Goal: Information Seeking & Learning: Learn about a topic

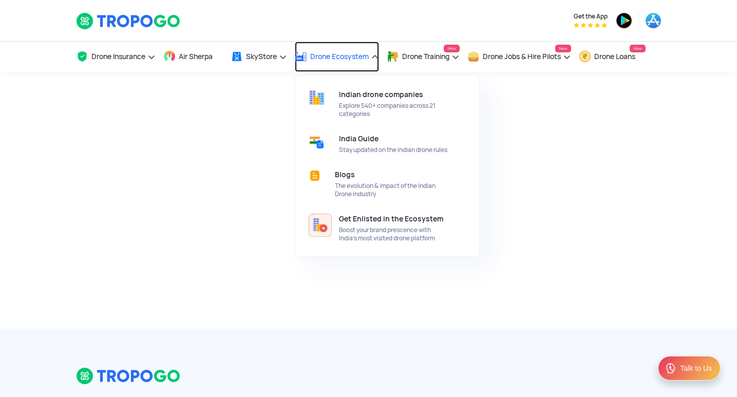
click at [344, 58] on span "Drone Ecosystem" at bounding box center [339, 56] width 59 height 8
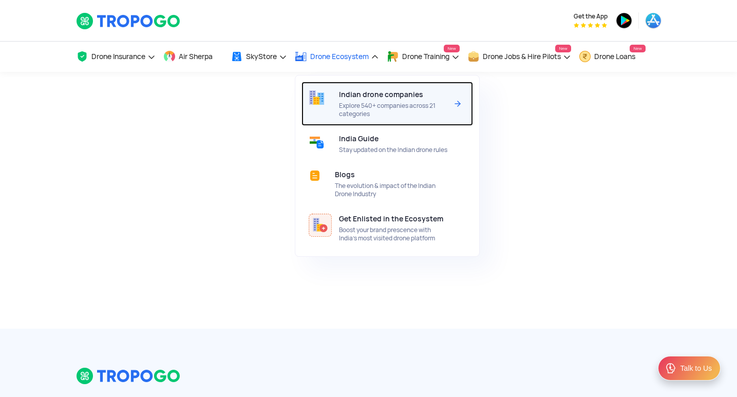
click at [348, 92] on span "Indian drone companies" at bounding box center [381, 94] width 84 height 8
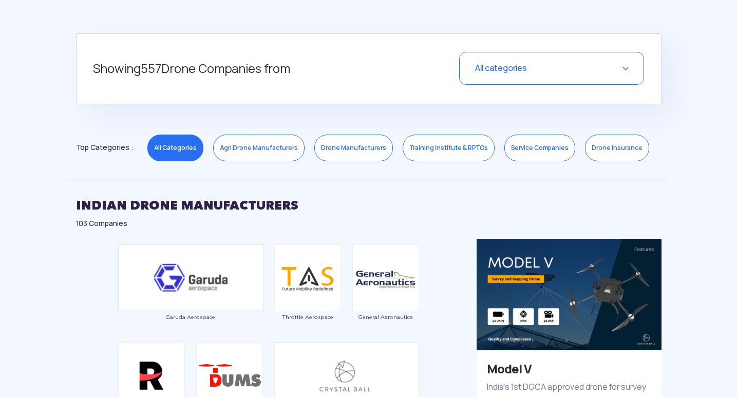
scroll to position [411, 0]
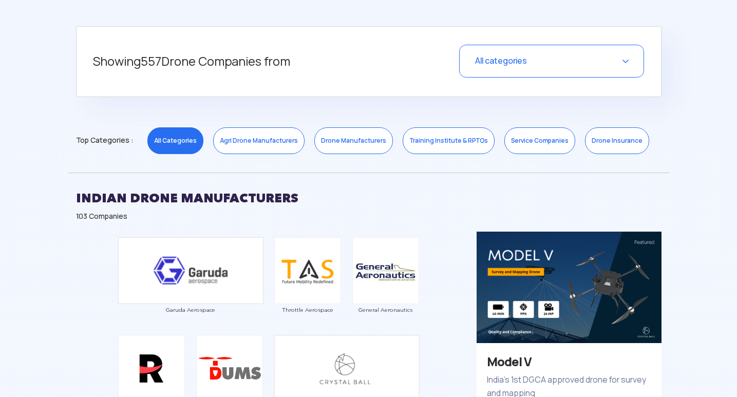
click at [435, 144] on link "Training Institute & RPTOs" at bounding box center [449, 140] width 92 height 27
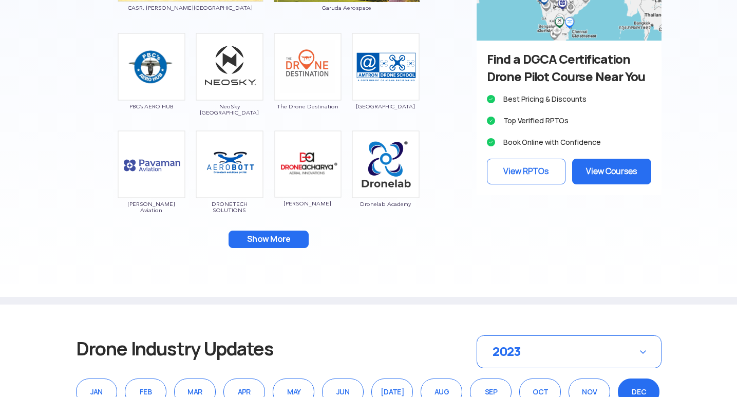
scroll to position [719, 0]
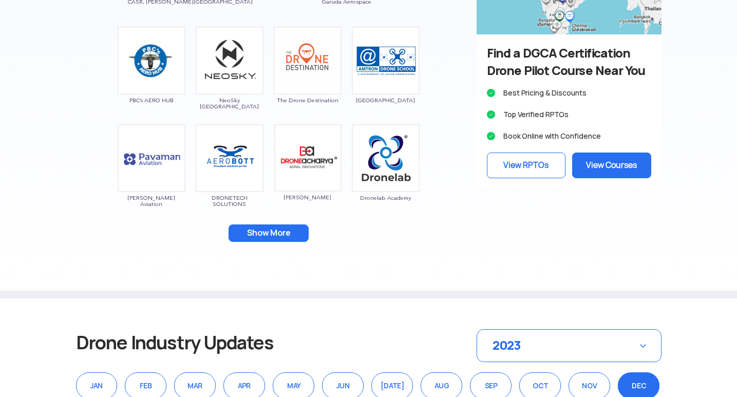
click at [281, 230] on button "Show More" at bounding box center [269, 232] width 80 height 17
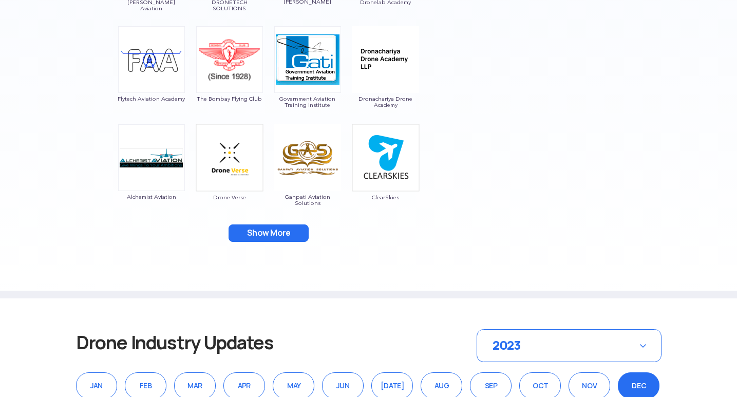
scroll to position [924, 0]
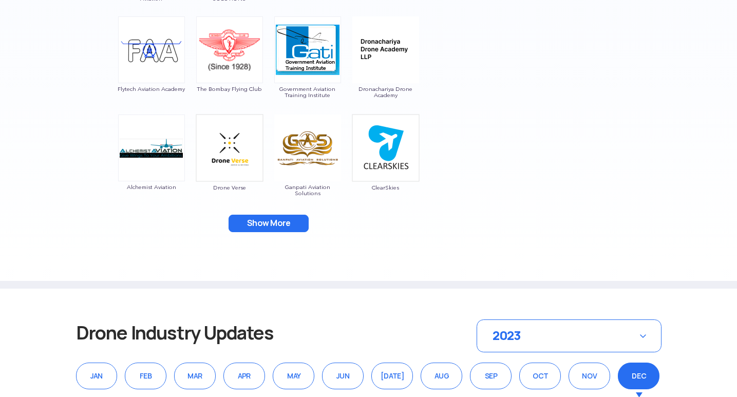
click at [278, 219] on button "Show More" at bounding box center [269, 223] width 80 height 17
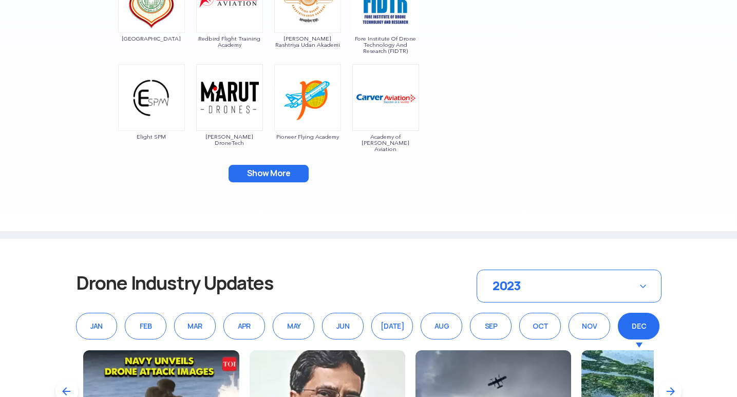
scroll to position [1181, 0]
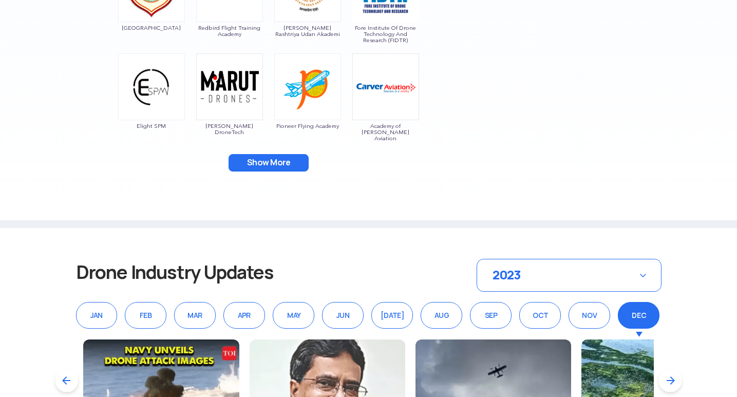
click at [277, 161] on button "Show More" at bounding box center [269, 162] width 80 height 17
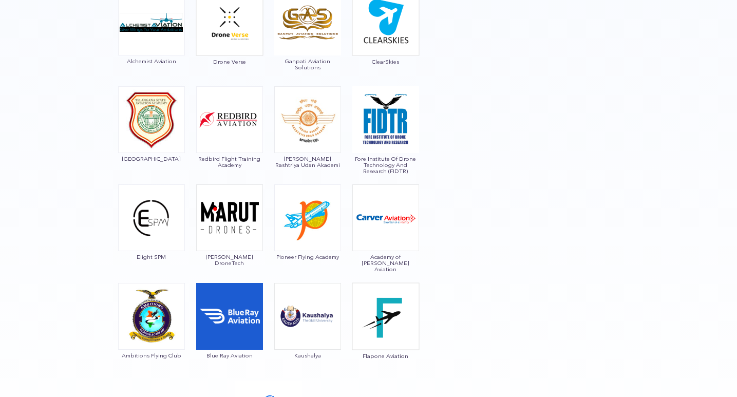
scroll to position [1027, 0]
